Goal: Task Accomplishment & Management: Manage account settings

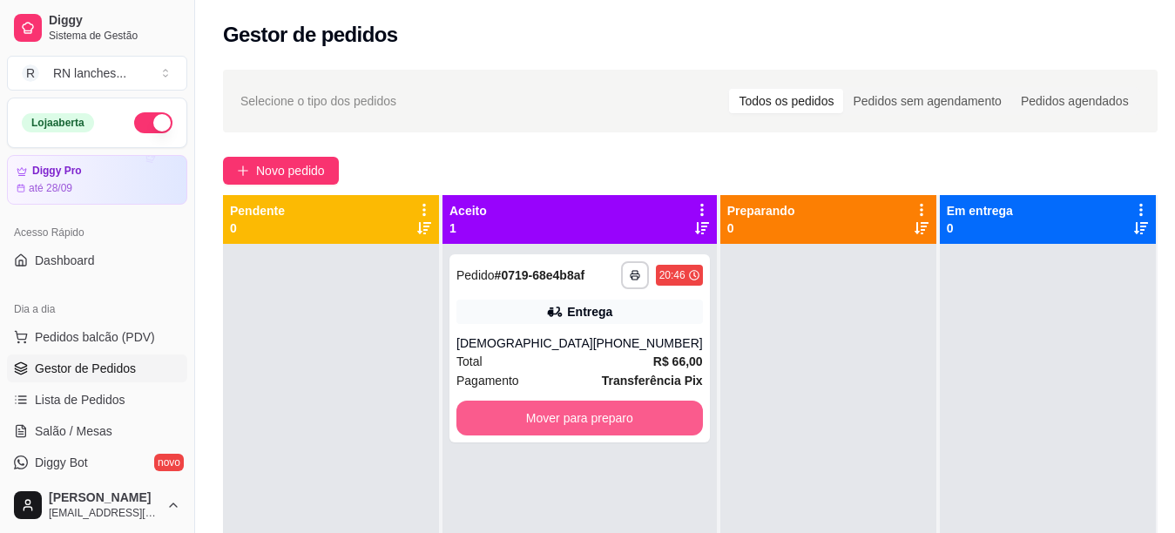
scroll to position [110, 0]
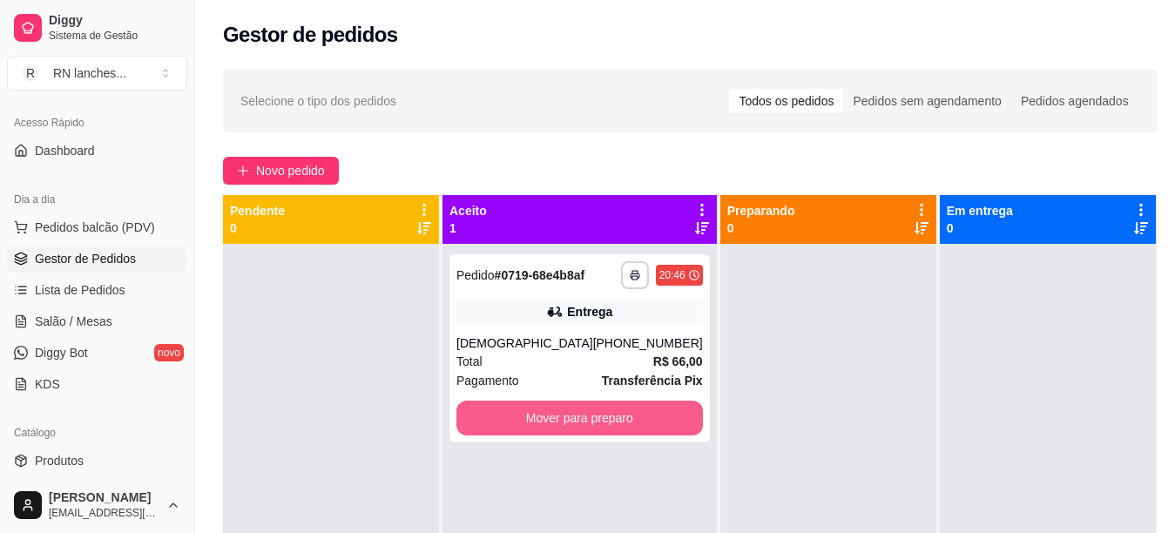
click at [532, 436] on button "Mover para preparo" at bounding box center [580, 418] width 247 height 35
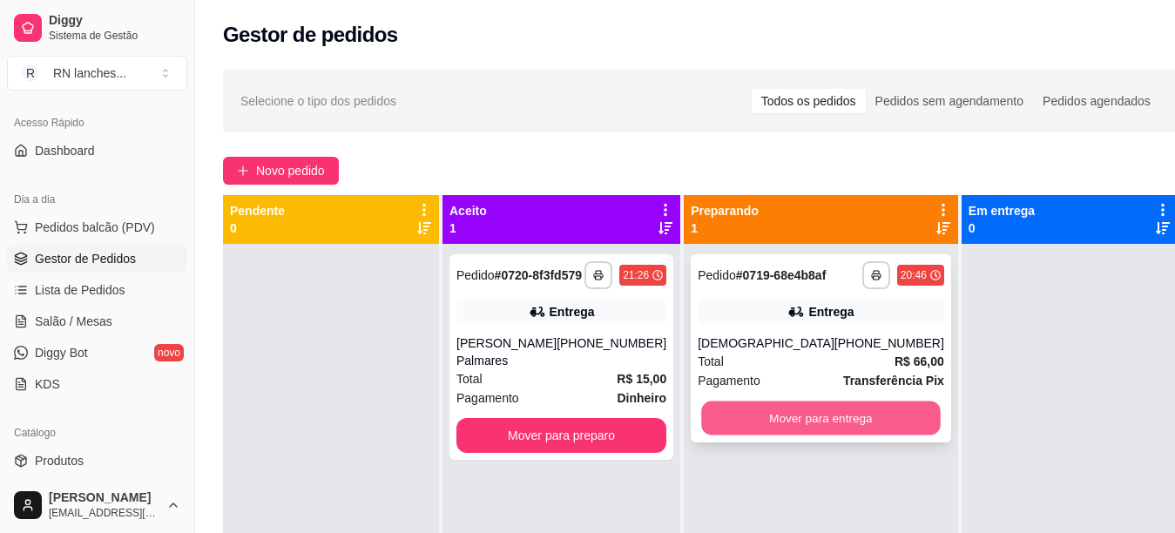
click at [747, 436] on button "Mover para entrega" at bounding box center [820, 419] width 239 height 34
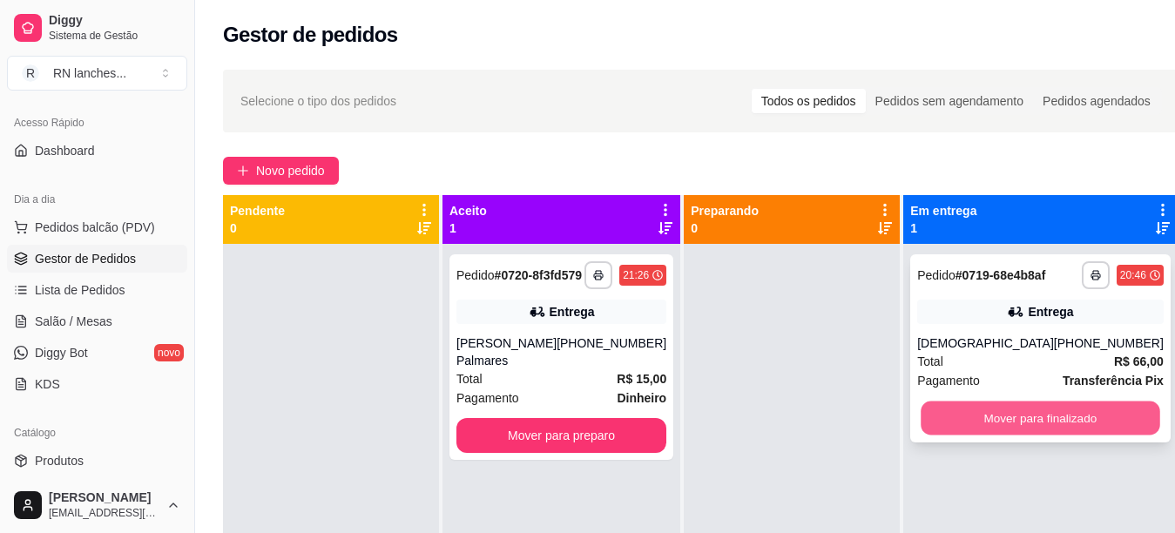
click at [966, 430] on button "Mover para finalizado" at bounding box center [1040, 419] width 239 height 34
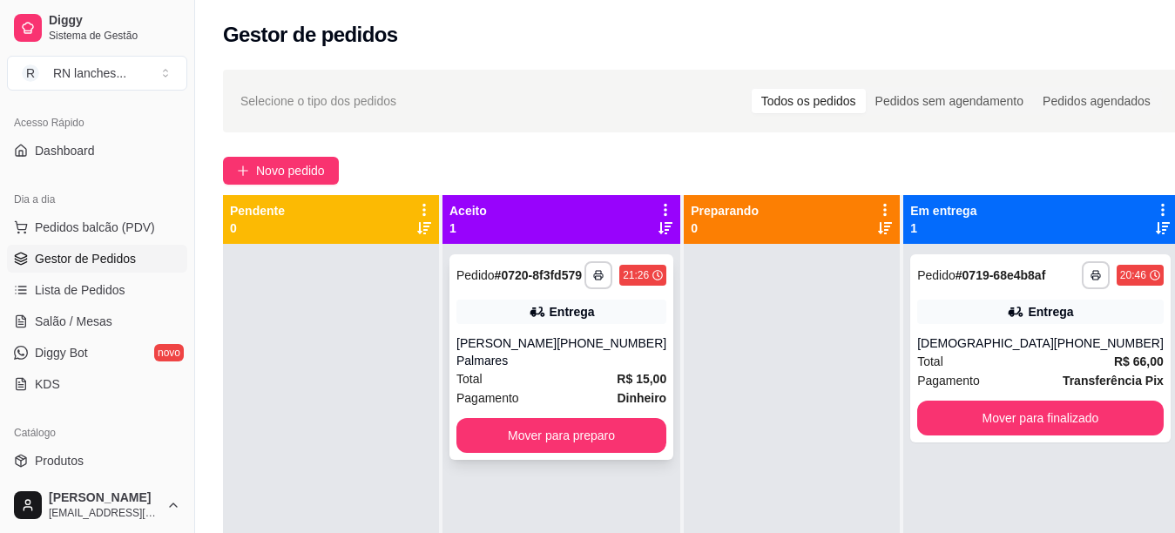
click at [560, 389] on div "Total R$ 15,00" at bounding box center [562, 378] width 210 height 19
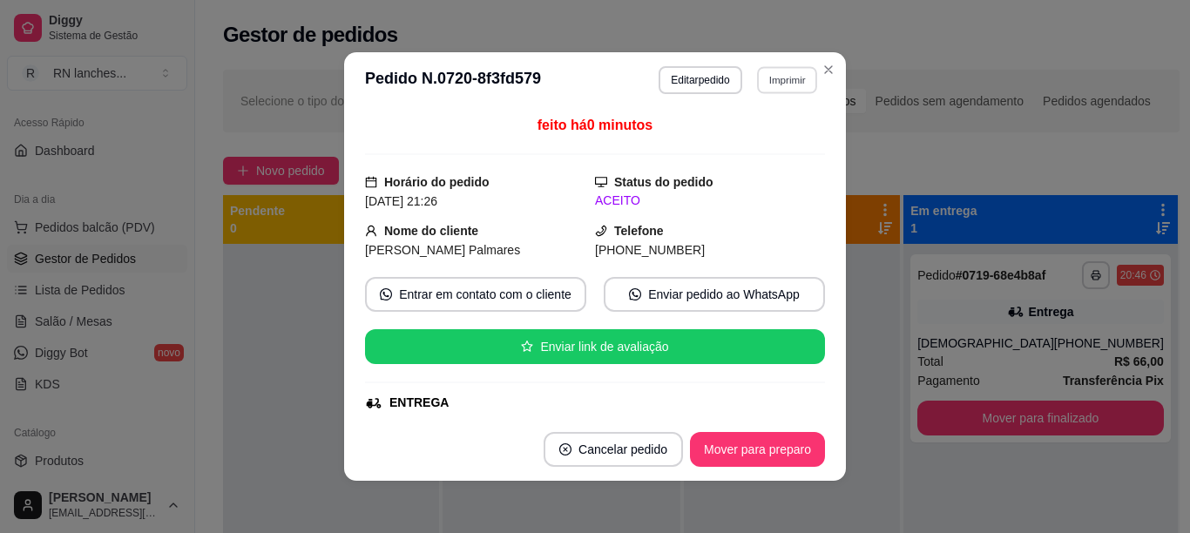
click at [784, 82] on button "Imprimir" at bounding box center [787, 79] width 60 height 27
click at [768, 138] on button "IMPRESSORA" at bounding box center [748, 140] width 122 height 27
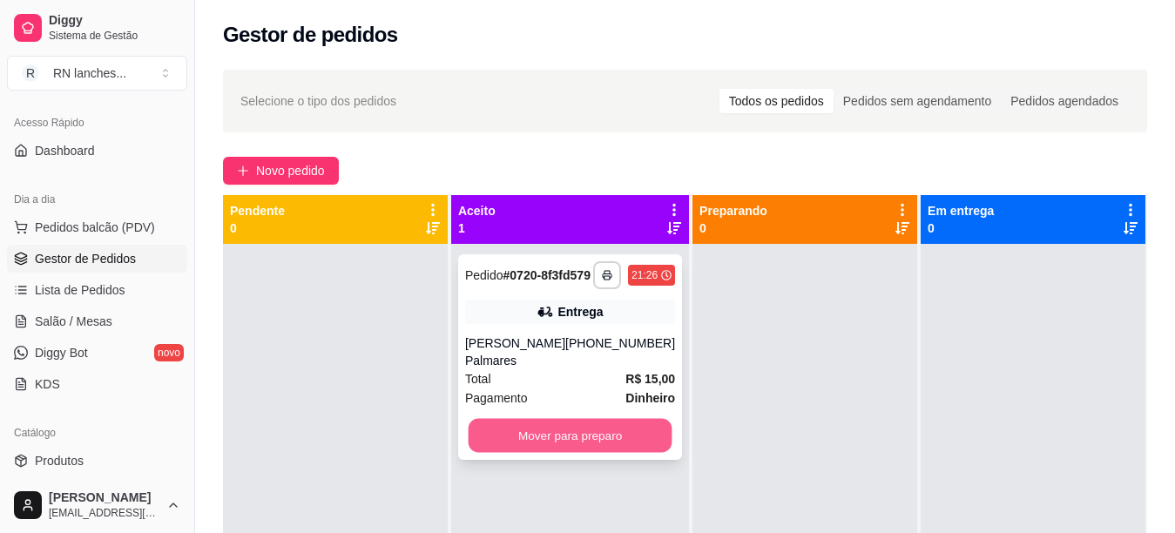
click at [597, 444] on button "Mover para preparo" at bounding box center [571, 436] width 204 height 34
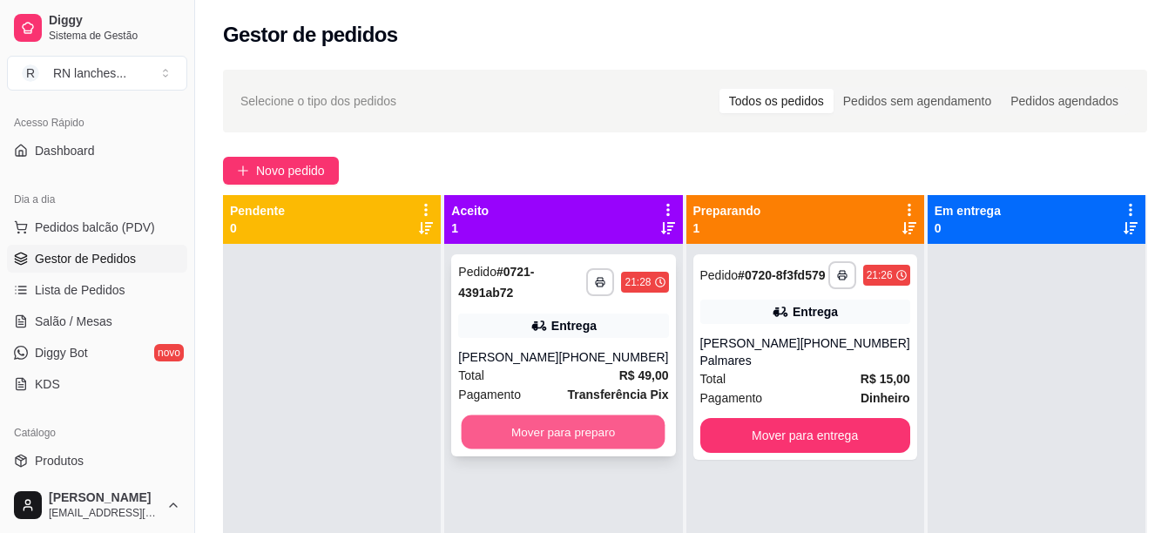
click at [550, 420] on button "Mover para preparo" at bounding box center [564, 433] width 204 height 34
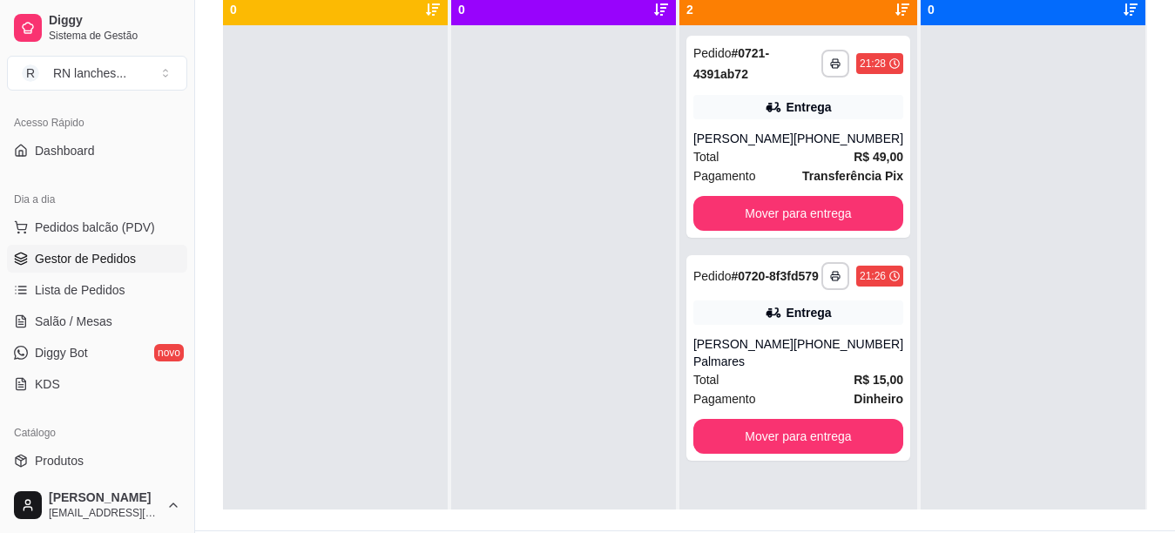
scroll to position [223, 0]
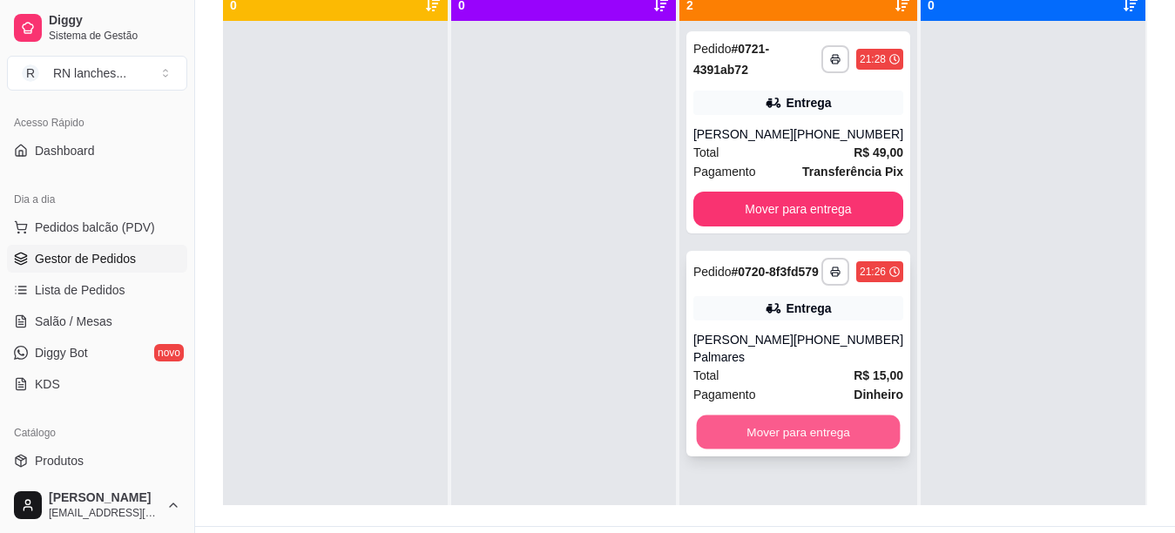
click at [799, 450] on button "Mover para entrega" at bounding box center [798, 433] width 204 height 34
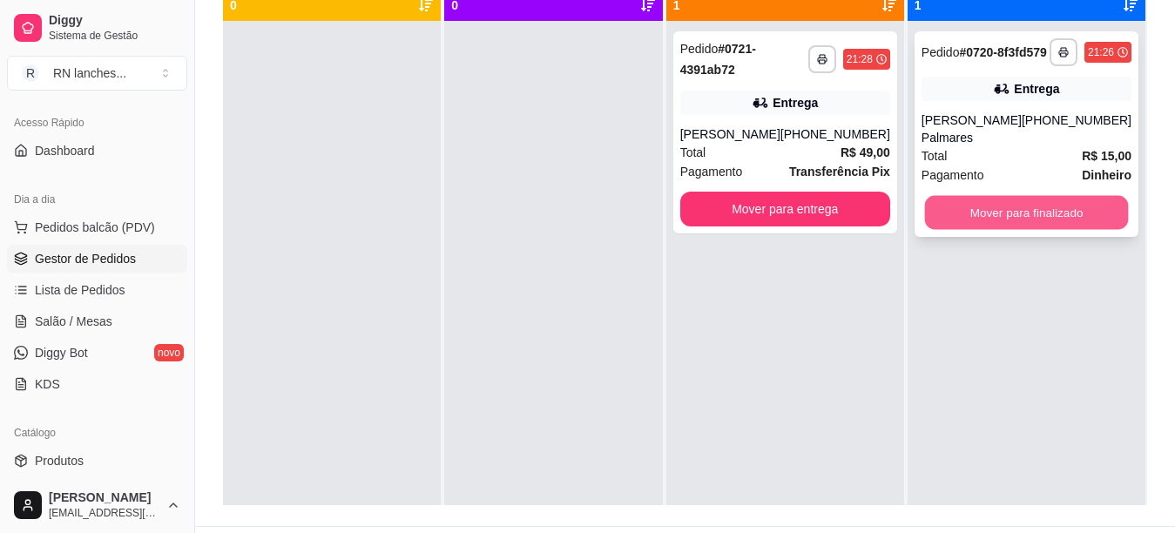
click at [989, 230] on button "Mover para finalizado" at bounding box center [1026, 213] width 204 height 34
